Goal: Task Accomplishment & Management: Manage account settings

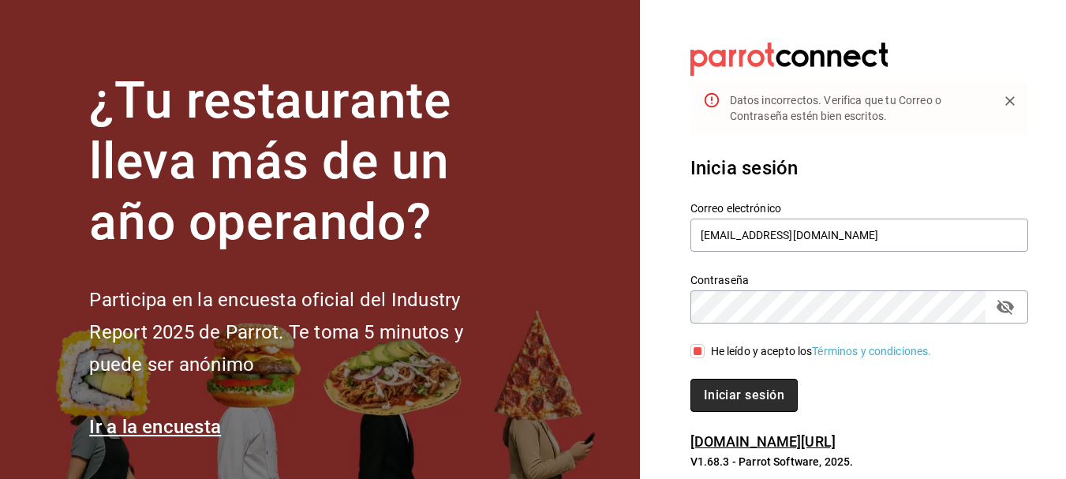
click at [773, 387] on button "Iniciar sesión" at bounding box center [744, 395] width 107 height 33
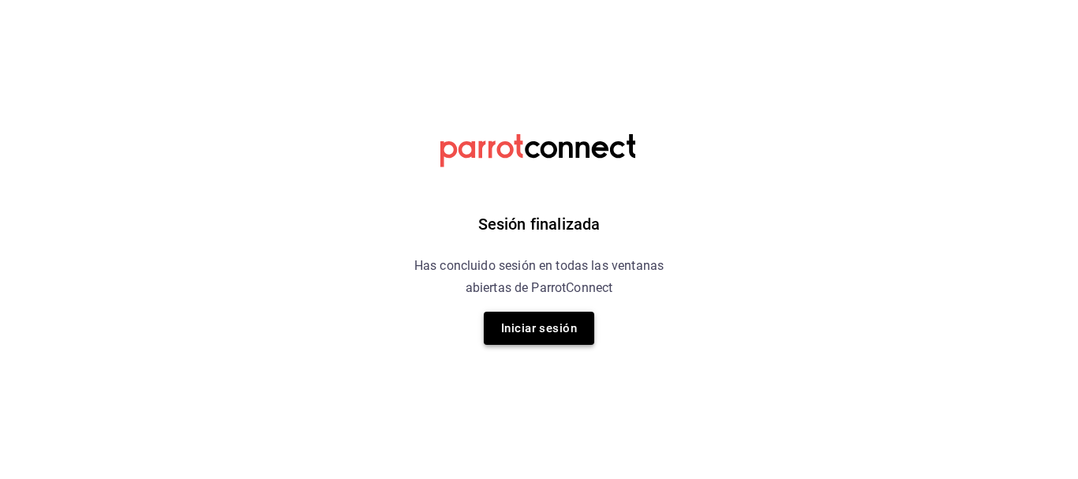
click at [526, 318] on button "Iniciar sesión" at bounding box center [539, 328] width 110 height 33
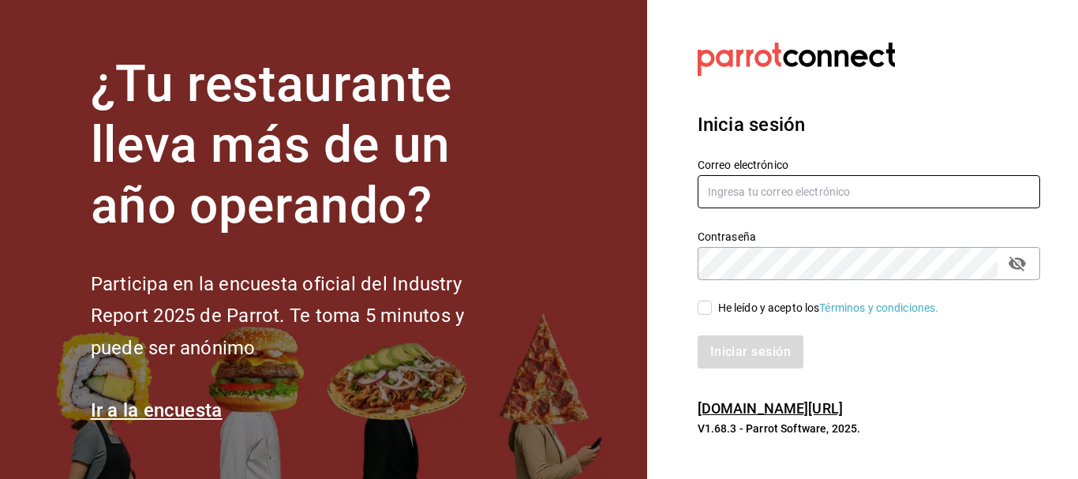
click at [777, 200] on input "text" at bounding box center [869, 191] width 343 height 33
type input "karisofi02@gmail.com"
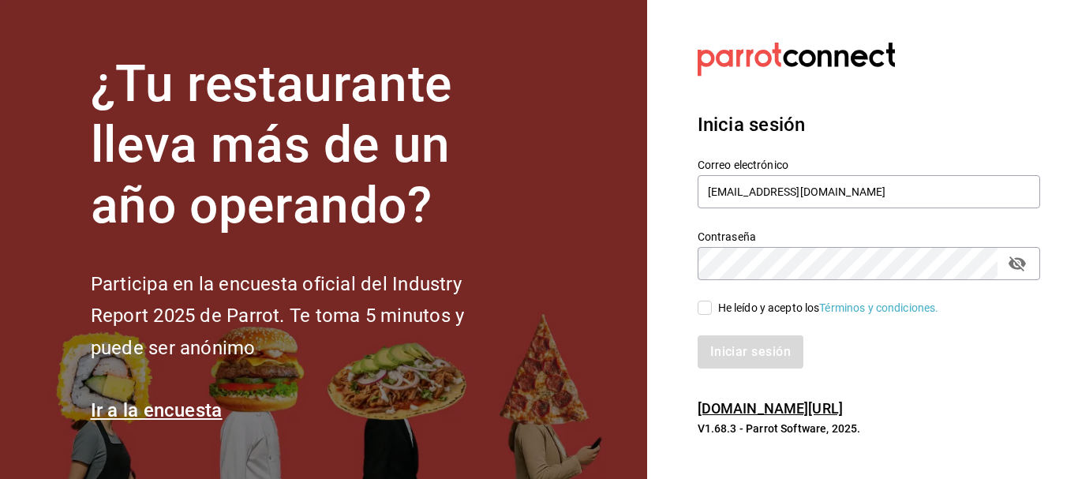
click at [706, 309] on input "He leído y acepto los Términos y condiciones." at bounding box center [705, 308] width 14 height 14
checkbox input "true"
click at [716, 352] on button "Iniciar sesión" at bounding box center [751, 351] width 107 height 33
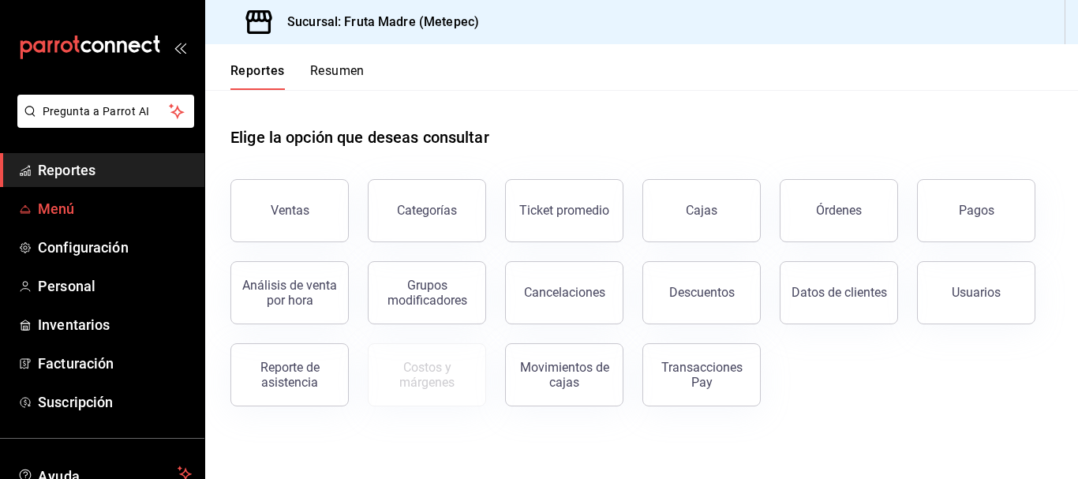
click at [48, 214] on span "Menú" at bounding box center [115, 208] width 154 height 21
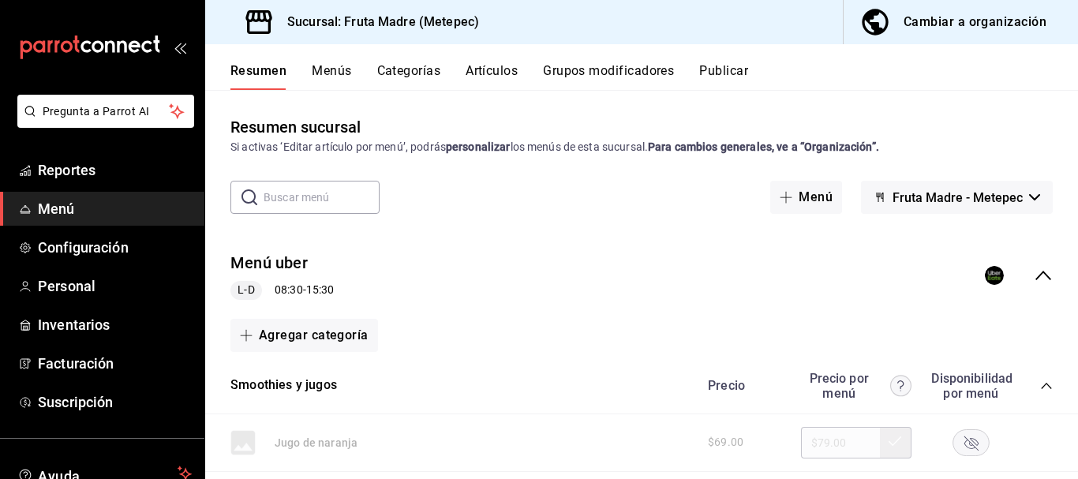
click at [946, 9] on button "Cambiar a organización" at bounding box center [955, 22] width 222 height 44
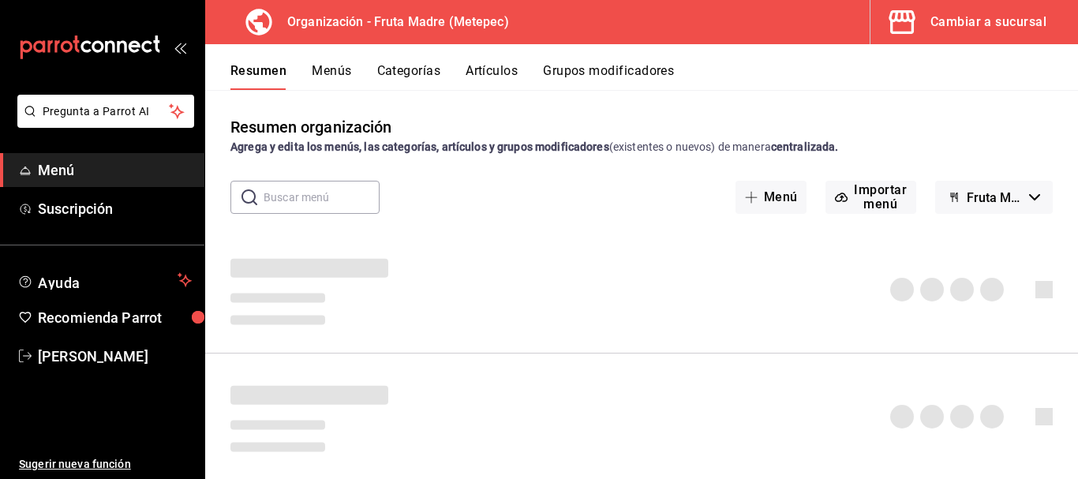
click at [498, 77] on button "Artículos" at bounding box center [492, 76] width 52 height 27
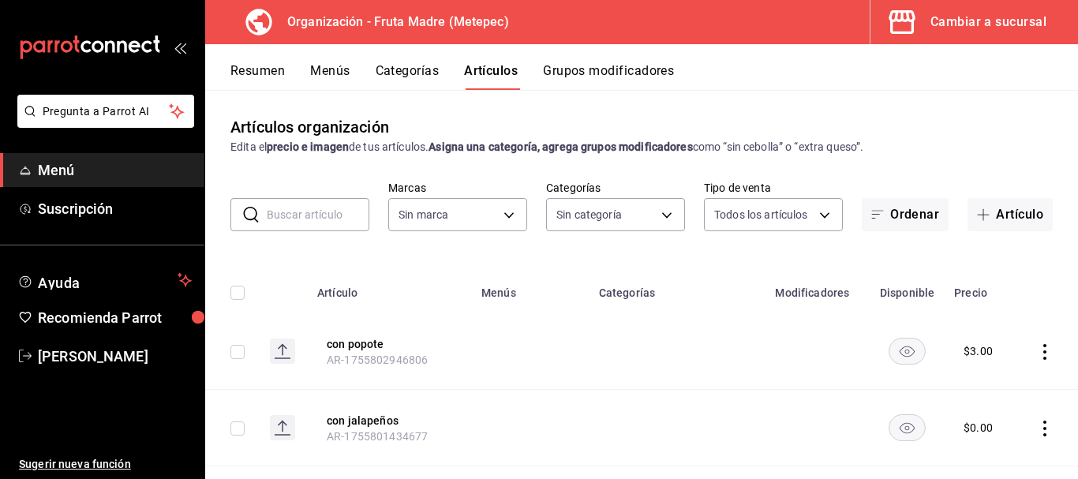
type input "1926fcdf-d6c4-44b1-a2de-2af671467d5c"
type input "10b1b6c8-68b9-46f2-9099-40681ca90d0f,f0a6873b-b3e5-4847-abdb-56094981d9a6,d71cb…"
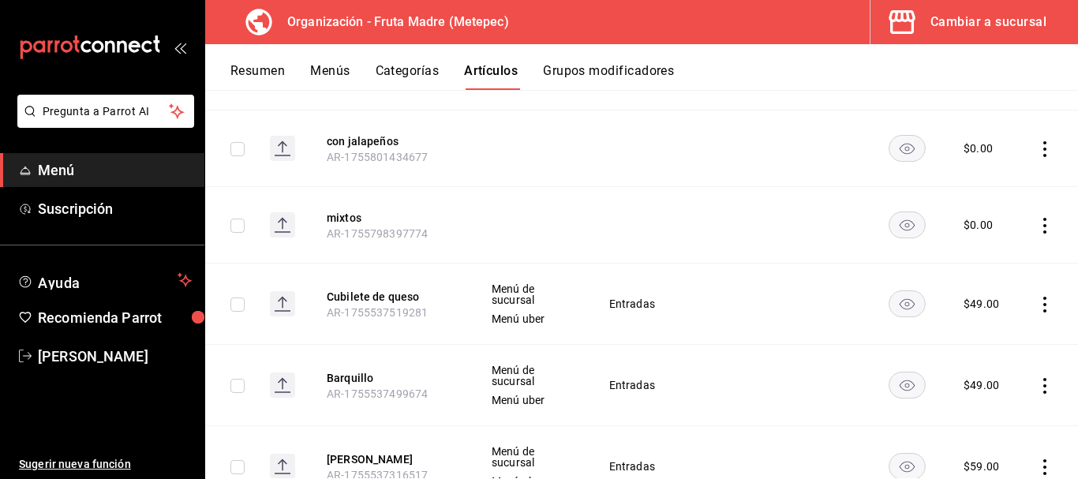
scroll to position [395, 0]
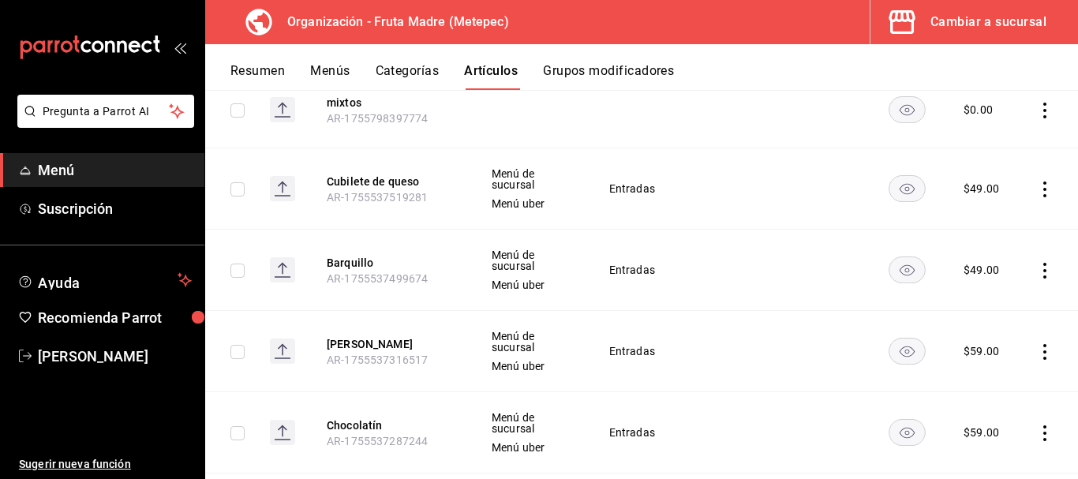
click at [1037, 269] on icon "actions" at bounding box center [1045, 271] width 16 height 16
click at [973, 379] on span "Eliminar" at bounding box center [985, 371] width 41 height 17
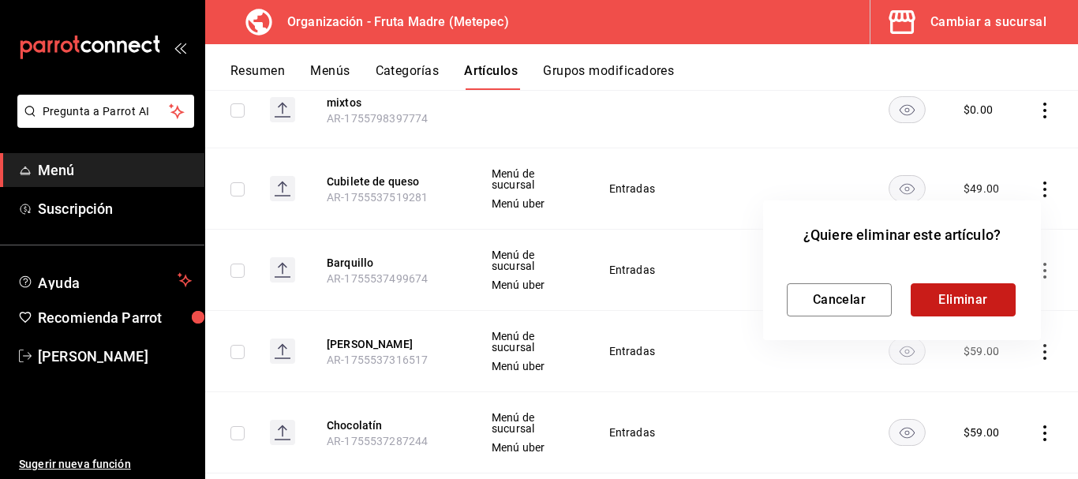
click at [978, 302] on button "Eliminar" at bounding box center [963, 299] width 105 height 33
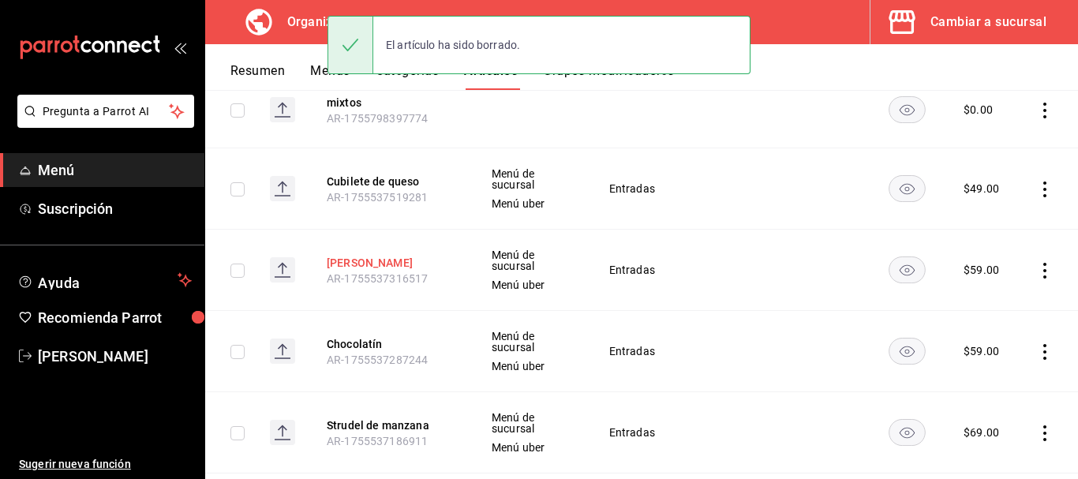
click at [338, 263] on button "[PERSON_NAME]" at bounding box center [390, 263] width 126 height 16
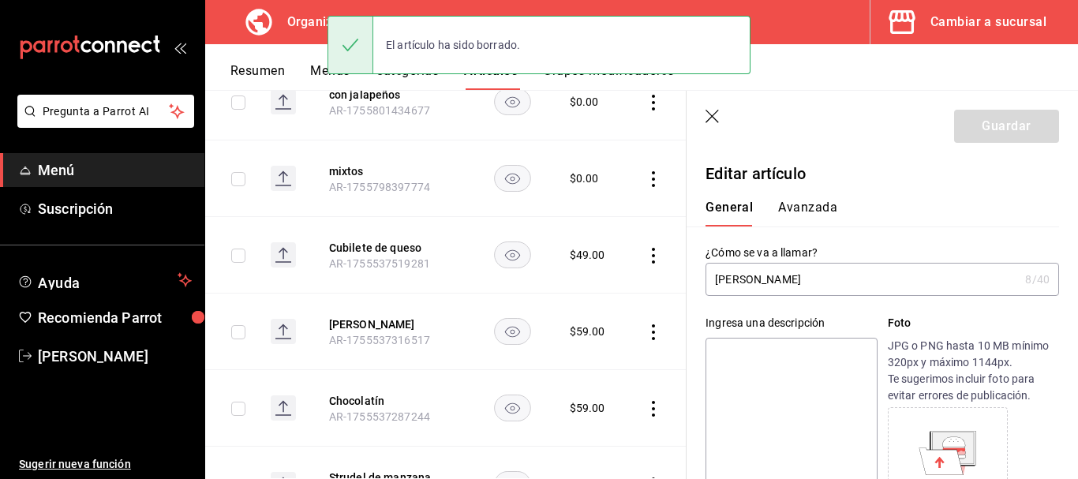
type input "$59.00"
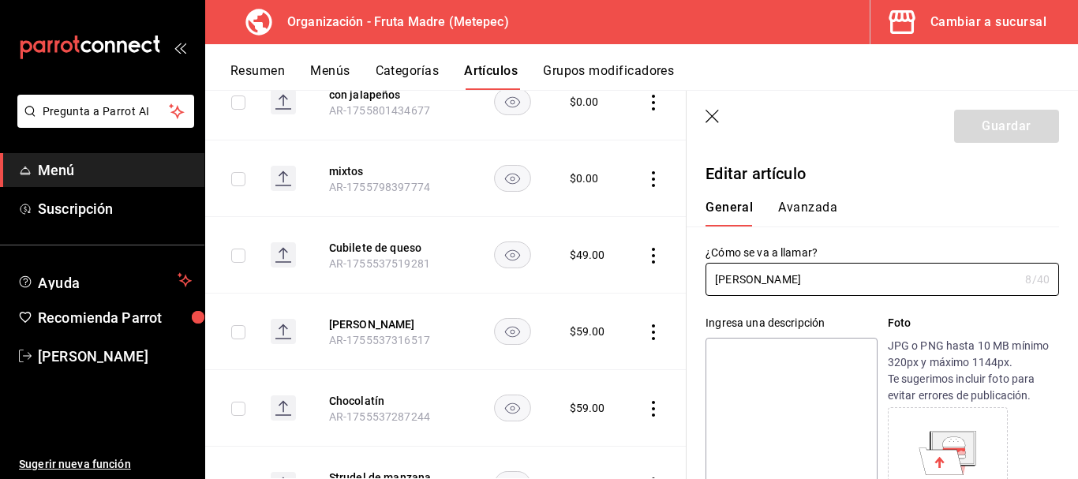
drag, startPoint x: 796, startPoint y: 274, endPoint x: 691, endPoint y: 283, distance: 105.4
click at [695, 283] on div "¿Cómo se va a llamar? [PERSON_NAME] 8 /40 ¿Cómo se va a llamar?" at bounding box center [873, 261] width 373 height 69
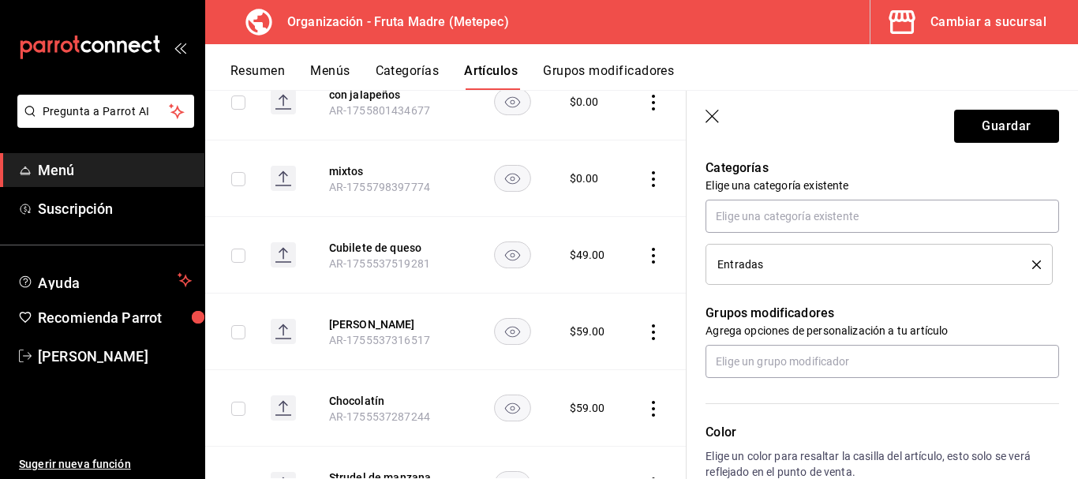
scroll to position [710, 0]
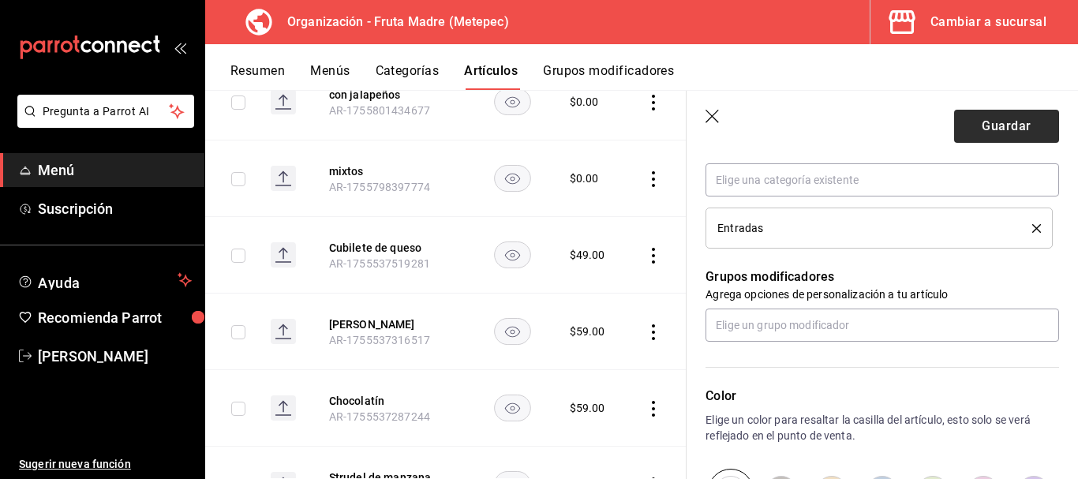
type input "Roulette de guayaba"
click at [1016, 117] on button "Guardar" at bounding box center [1006, 126] width 105 height 33
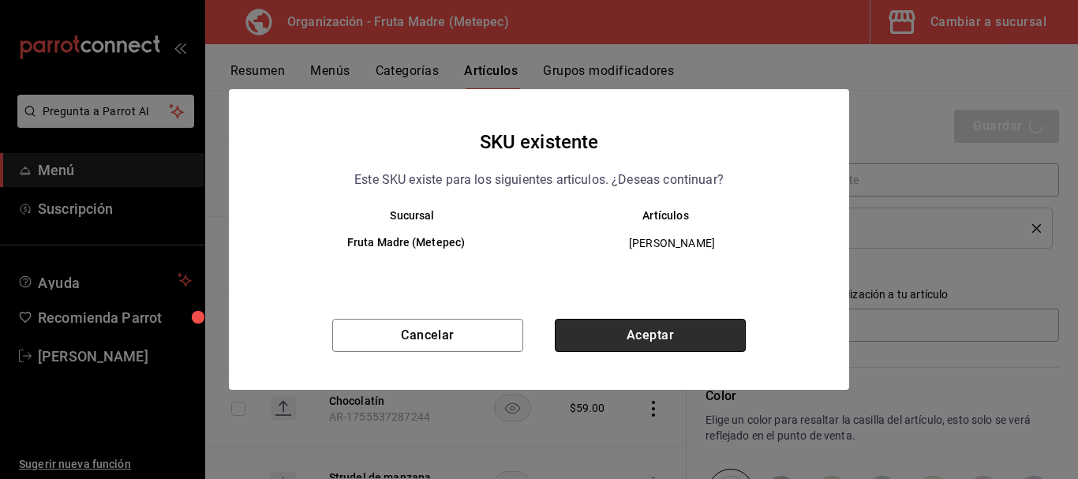
click at [681, 344] on button "Aceptar" at bounding box center [650, 335] width 191 height 33
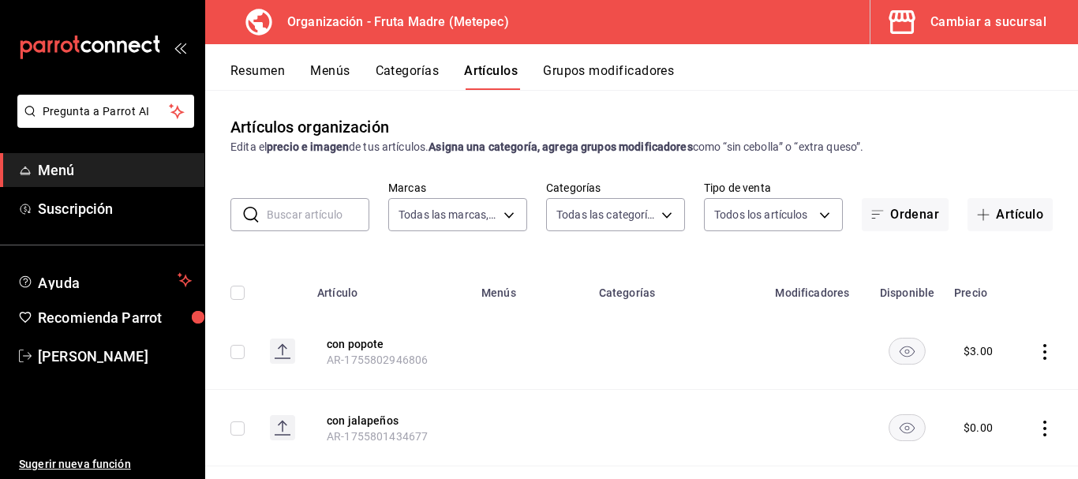
click at [264, 67] on button "Resumen" at bounding box center [257, 76] width 54 height 27
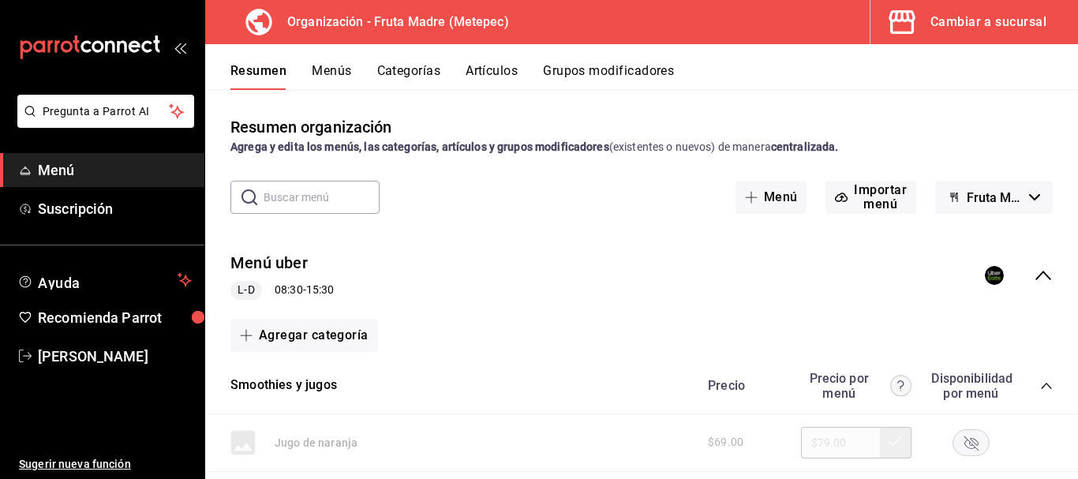
click at [1034, 275] on icon "collapse-menu-row" at bounding box center [1043, 275] width 19 height 19
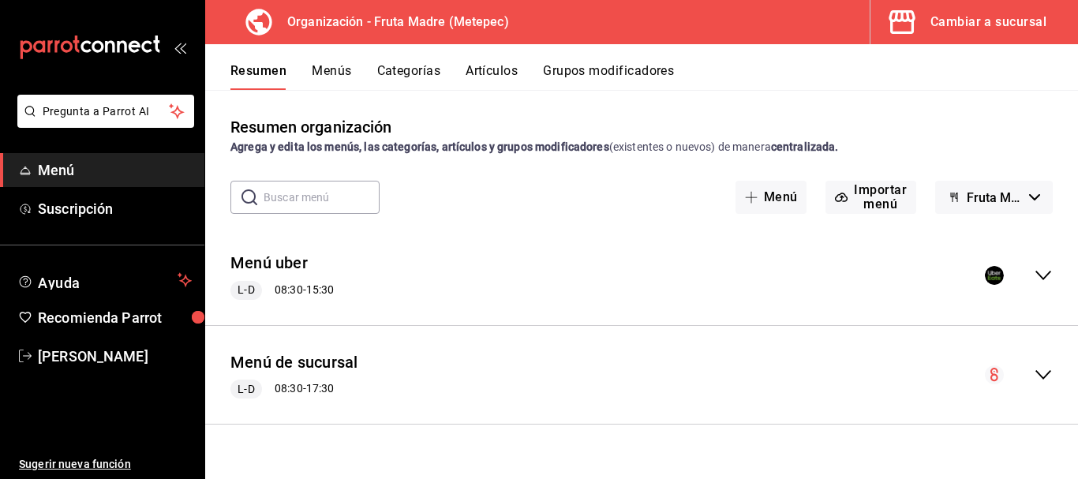
click at [322, 72] on button "Menús" at bounding box center [331, 76] width 39 height 27
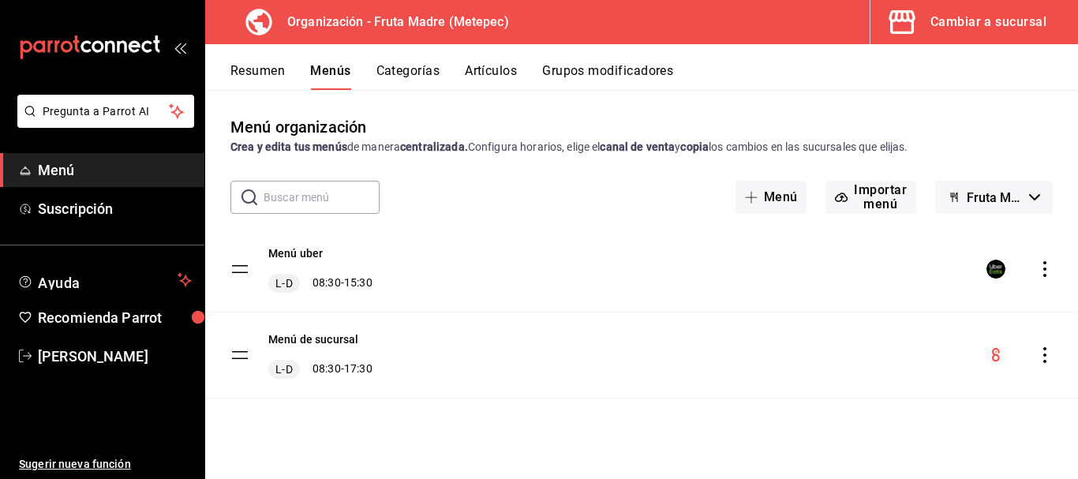
click at [1043, 354] on icon "actions" at bounding box center [1045, 355] width 16 height 16
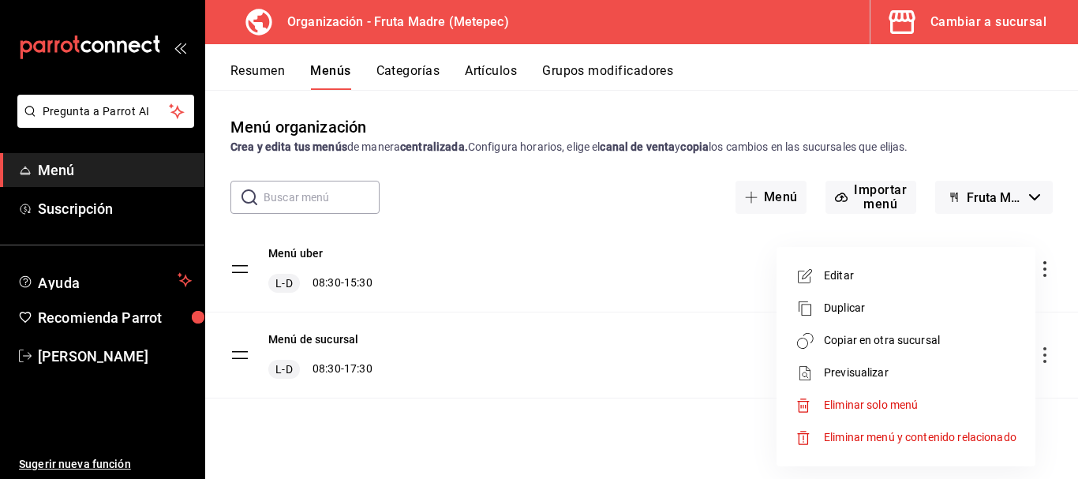
click at [874, 334] on span "Copiar en otra sucursal" at bounding box center [920, 340] width 193 height 17
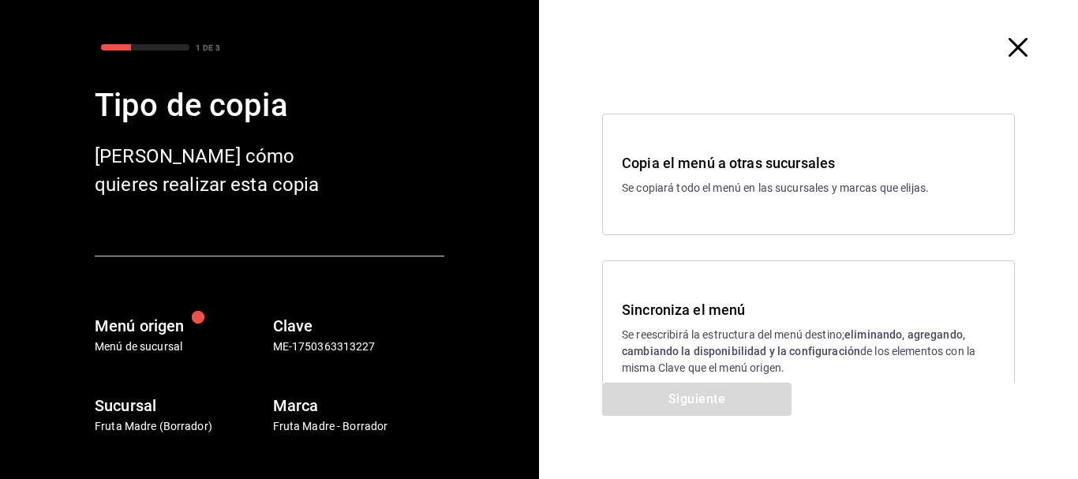
click at [730, 379] on div "Sincroniza el menú Se reescribirá la estructura del menú destino; eliminando, a…" at bounding box center [808, 337] width 413 height 155
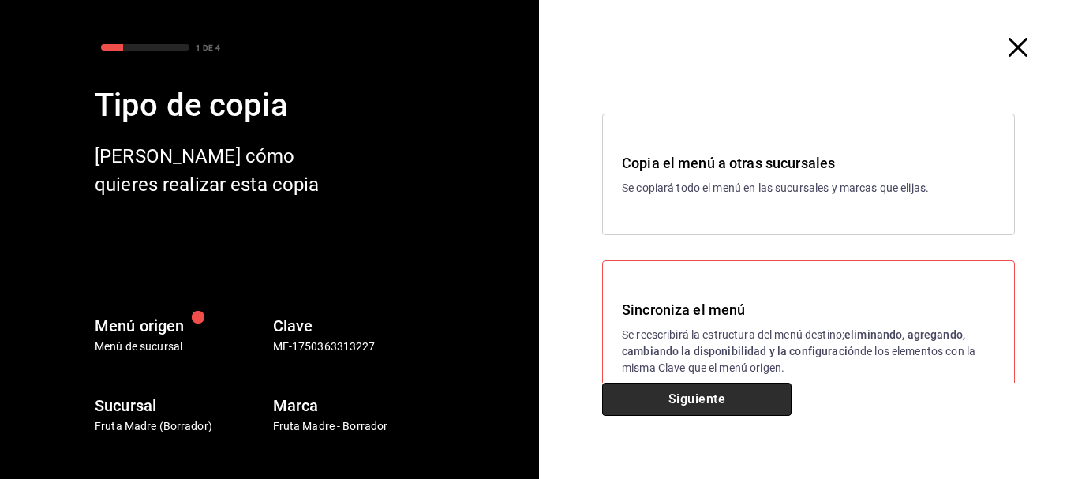
click at [691, 391] on button "Siguiente" at bounding box center [696, 399] width 189 height 33
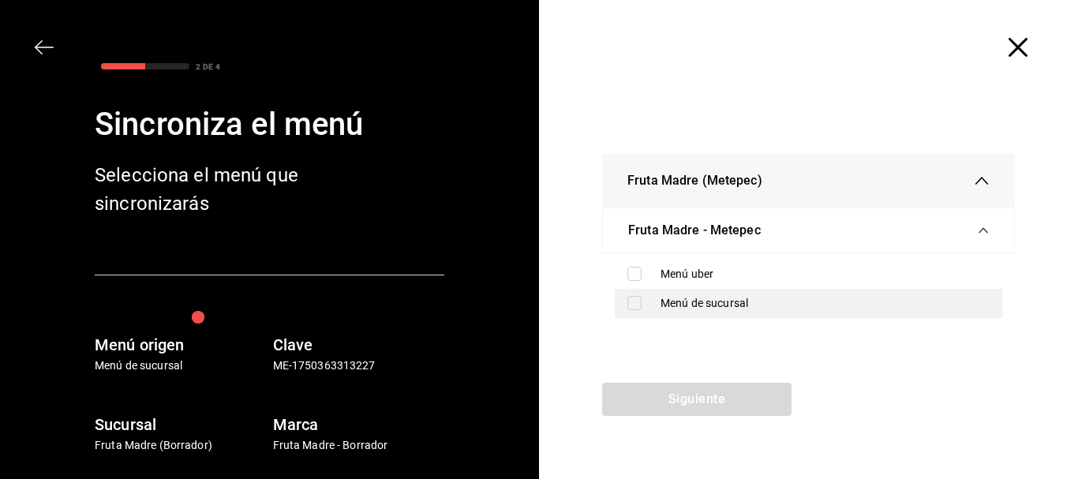
click at [740, 299] on div "Menú de sucursal" at bounding box center [825, 303] width 329 height 17
checkbox input "true"
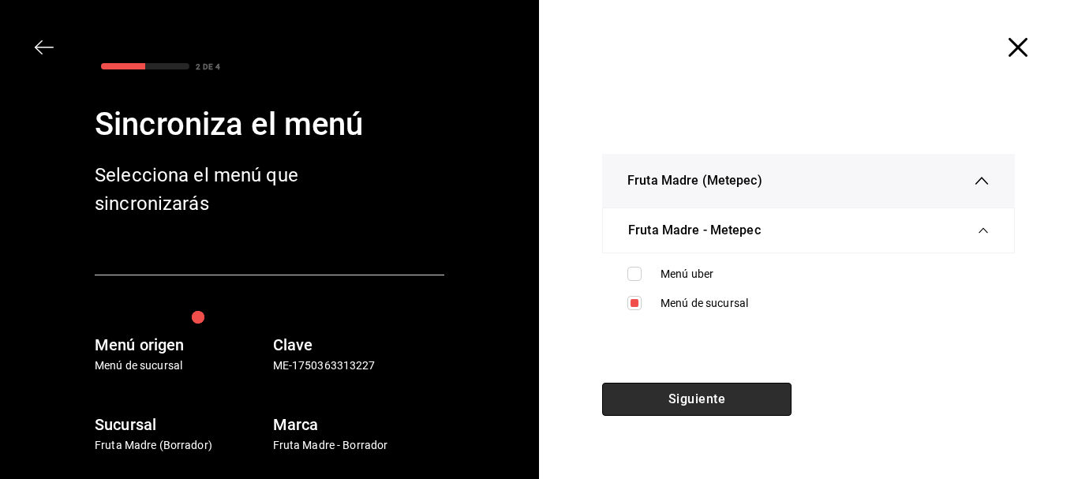
click at [650, 411] on button "Siguiente" at bounding box center [696, 399] width 189 height 33
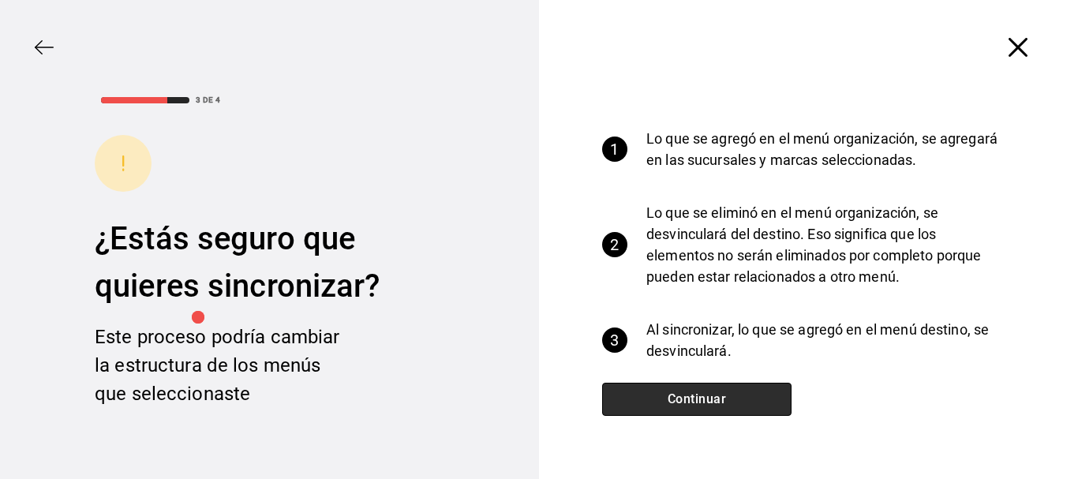
click at [690, 394] on button "Continuar" at bounding box center [696, 399] width 189 height 33
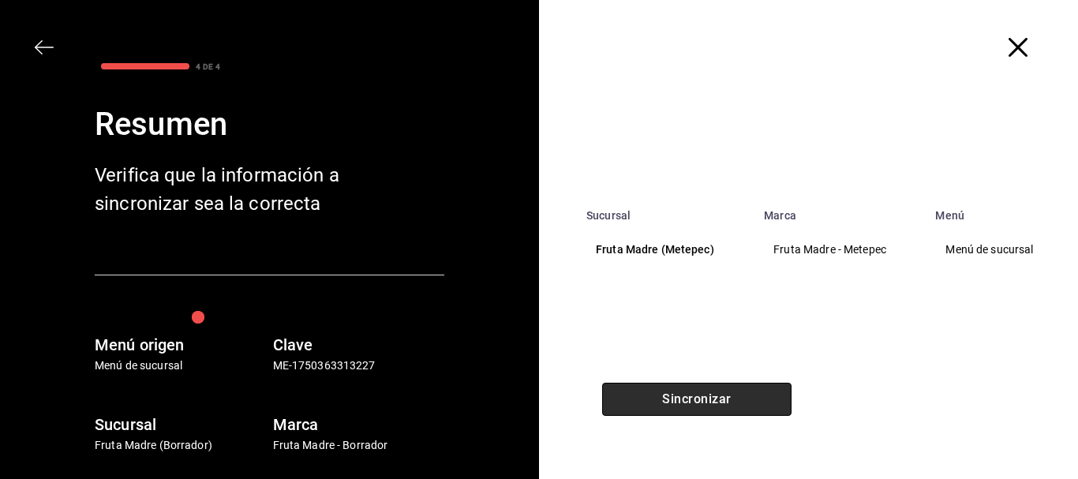
click at [698, 401] on button "Sincronizar" at bounding box center [696, 399] width 189 height 33
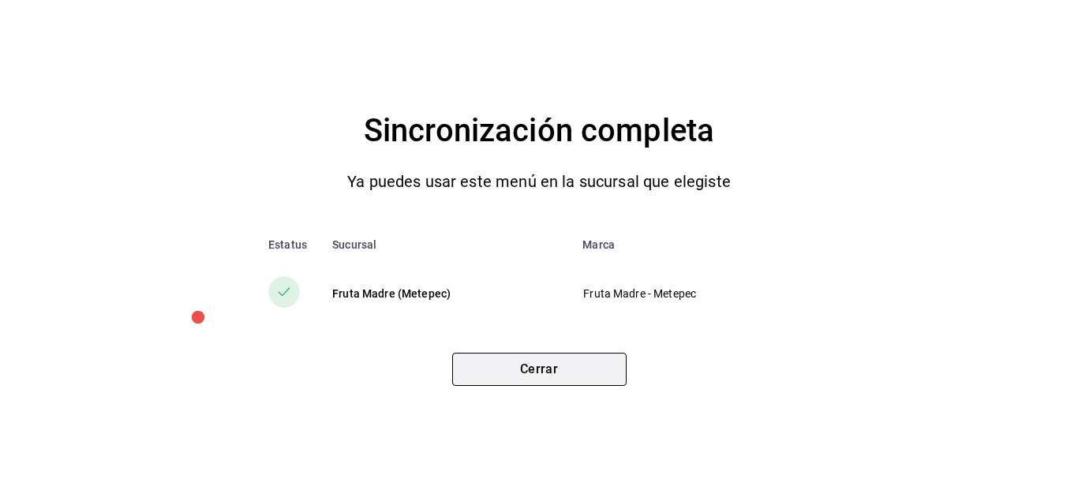
click at [519, 382] on button "Cerrar" at bounding box center [539, 369] width 174 height 33
